Goal: Task Accomplishment & Management: Use online tool/utility

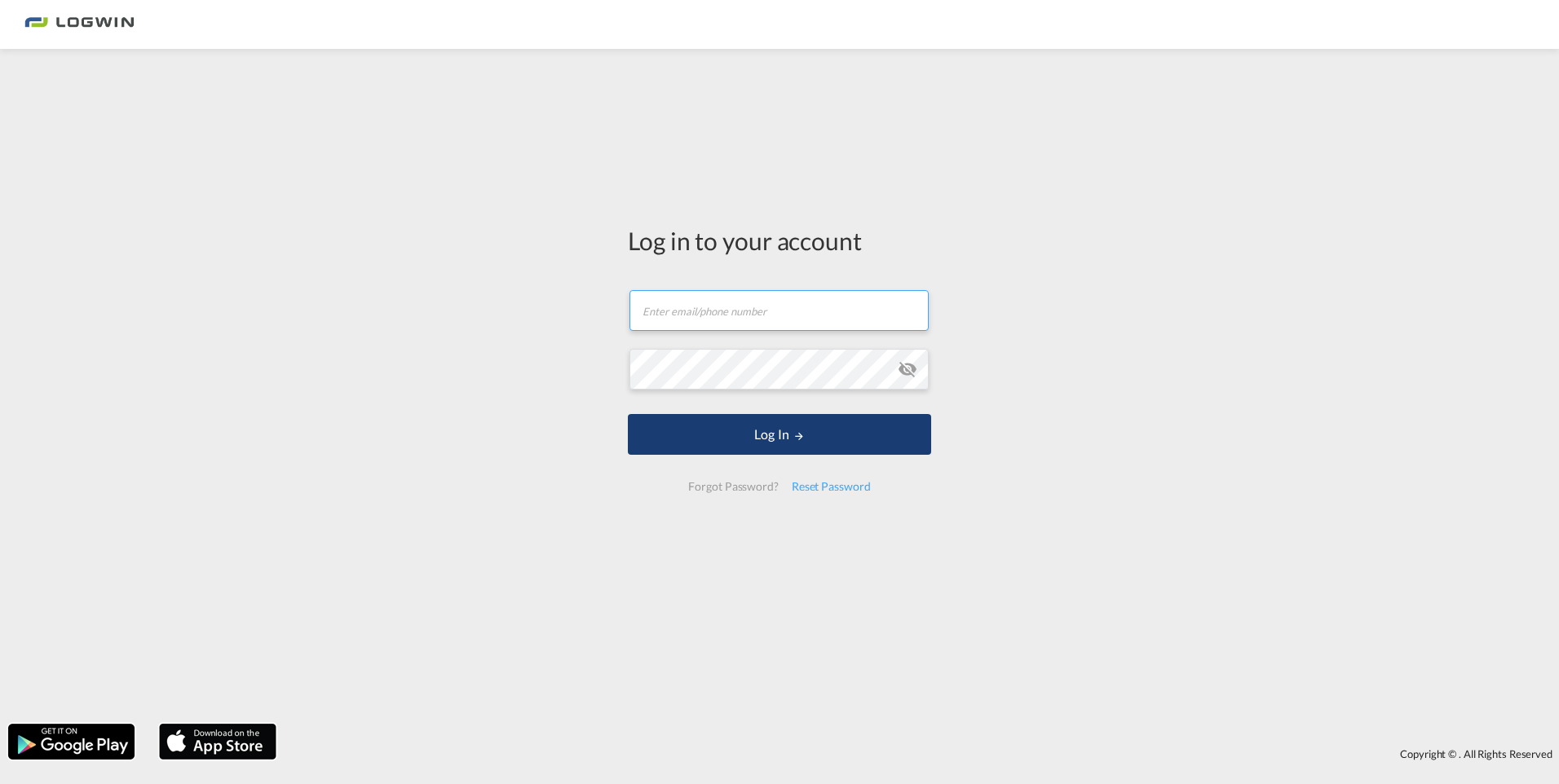
type input "[PERSON_NAME][EMAIL_ADDRESS][PERSON_NAME][DOMAIN_NAME]"
click at [804, 440] on md-icon "LOGIN" at bounding box center [799, 436] width 12 height 12
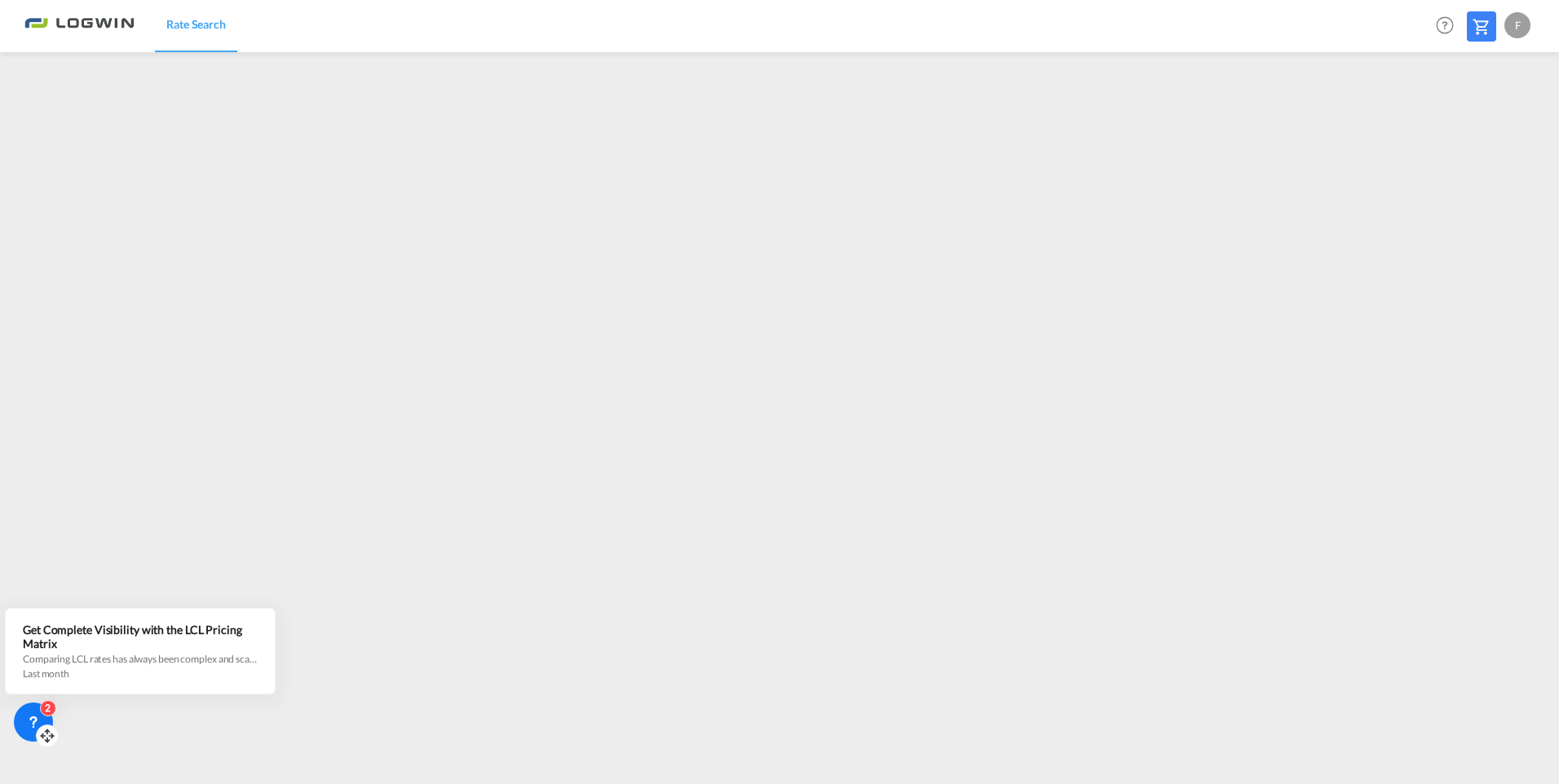
click at [22, 718] on div "2" at bounding box center [33, 722] width 39 height 39
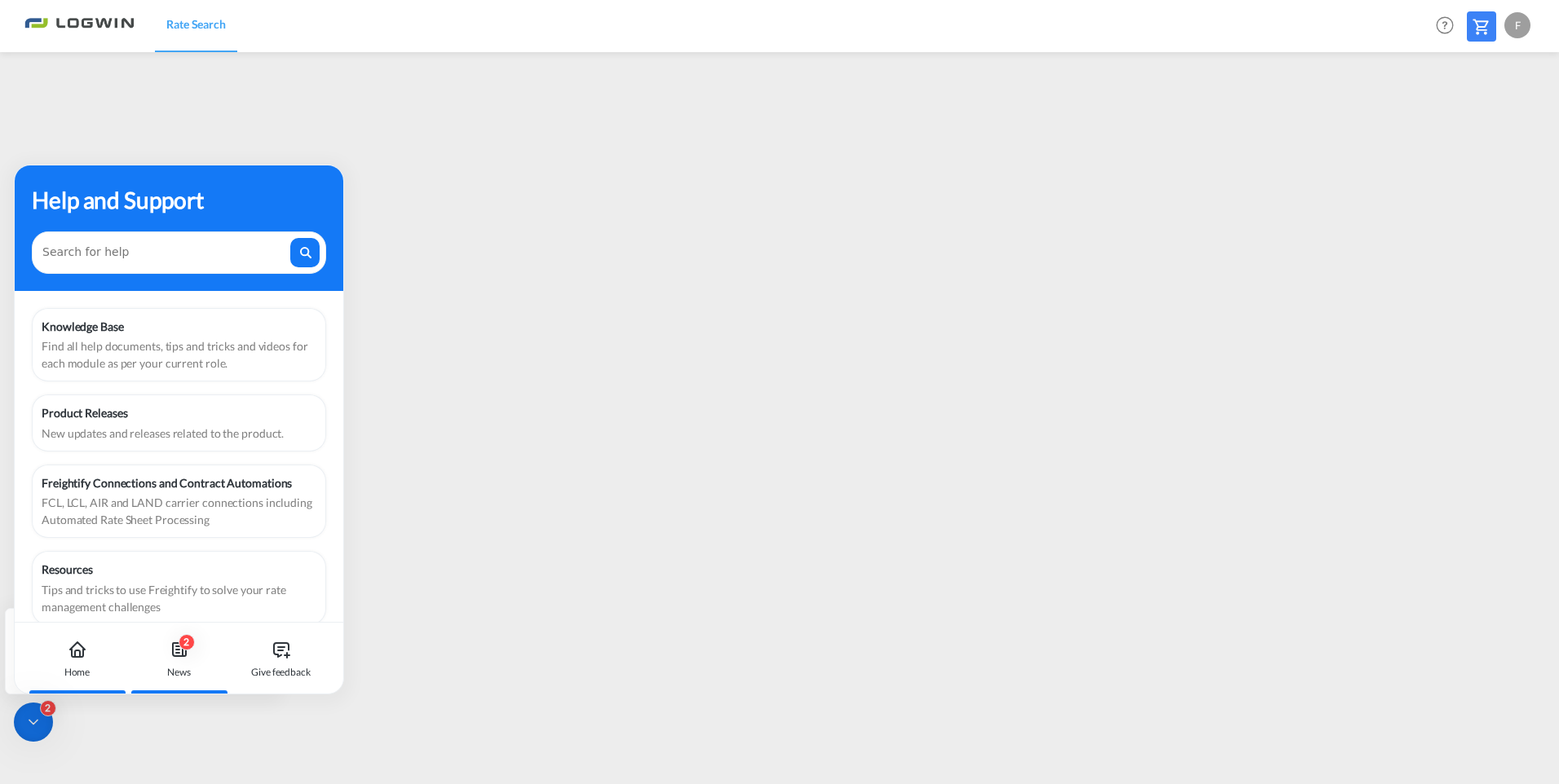
click at [180, 662] on div "2 News" at bounding box center [179, 658] width 90 height 72
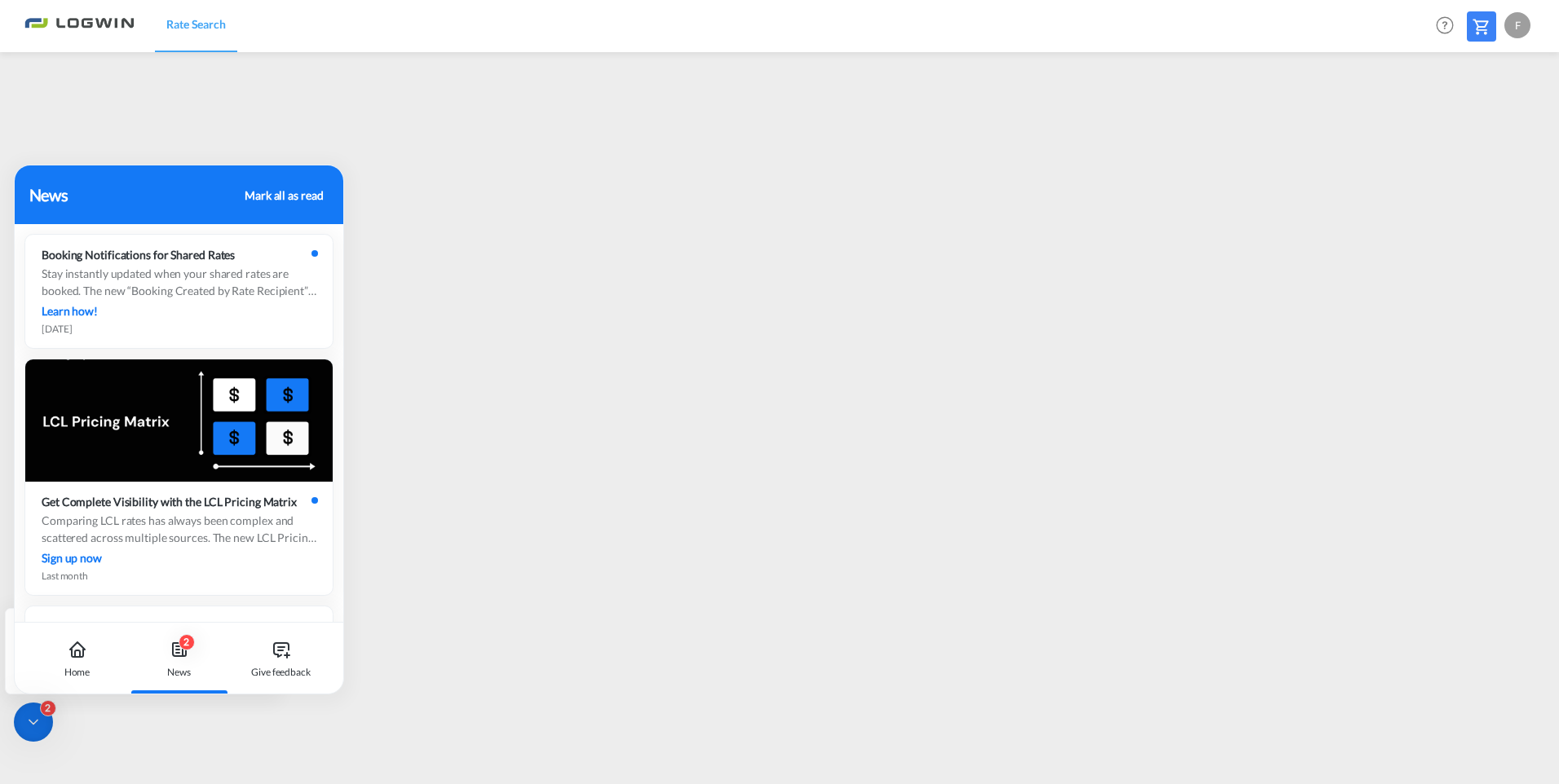
click at [290, 189] on div "Mark all as read" at bounding box center [284, 195] width 79 height 17
click at [23, 718] on div at bounding box center [33, 722] width 39 height 39
